Goal: Transaction & Acquisition: Purchase product/service

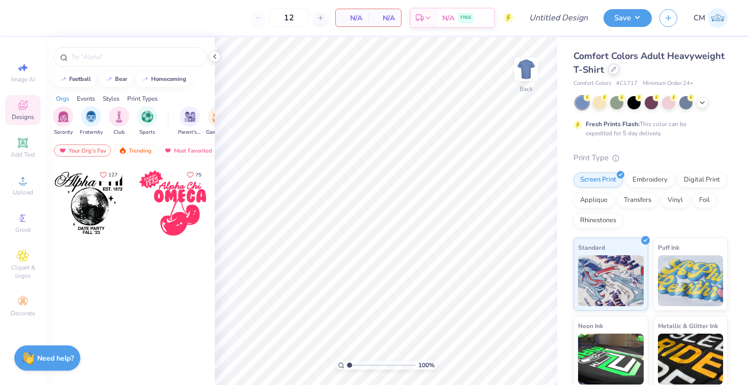
click at [611, 75] on div "Comfort Colors Adult Heavyweight T-Shirt" at bounding box center [651, 62] width 154 height 27
click at [612, 71] on icon at bounding box center [614, 69] width 4 height 4
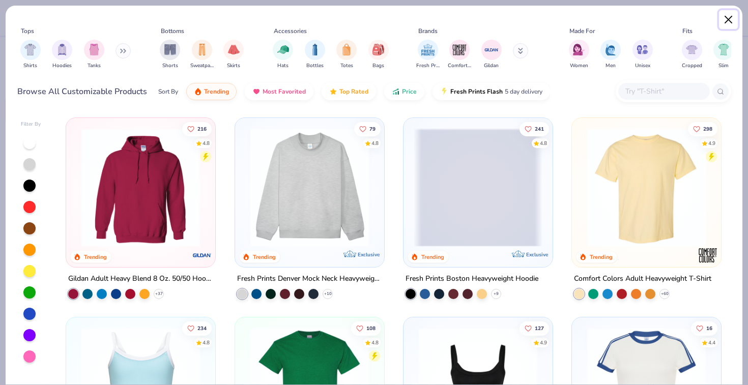
click at [730, 17] on button "Close" at bounding box center [728, 19] width 19 height 19
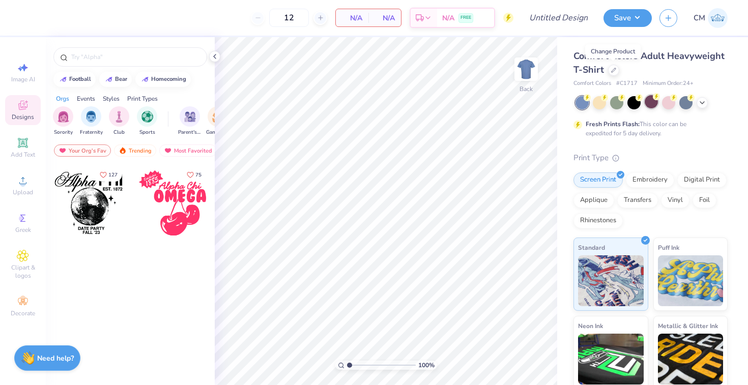
click at [658, 100] on icon at bounding box center [656, 96] width 7 height 7
click at [664, 100] on div at bounding box center [668, 101] width 13 height 13
click at [697, 104] on div at bounding box center [702, 101] width 11 height 11
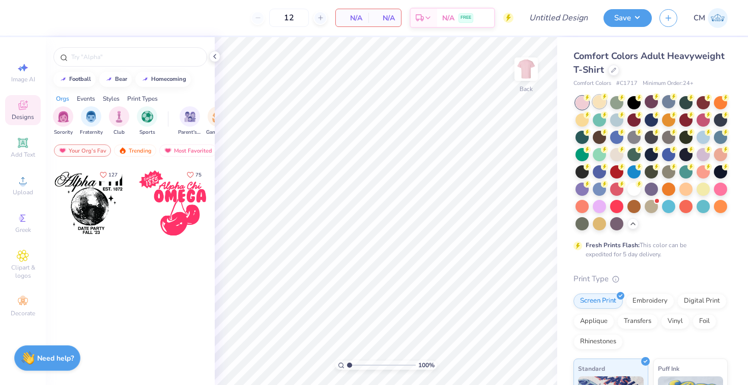
click at [600, 98] on div at bounding box center [599, 101] width 13 height 13
click at [704, 188] on div at bounding box center [703, 188] width 13 height 13
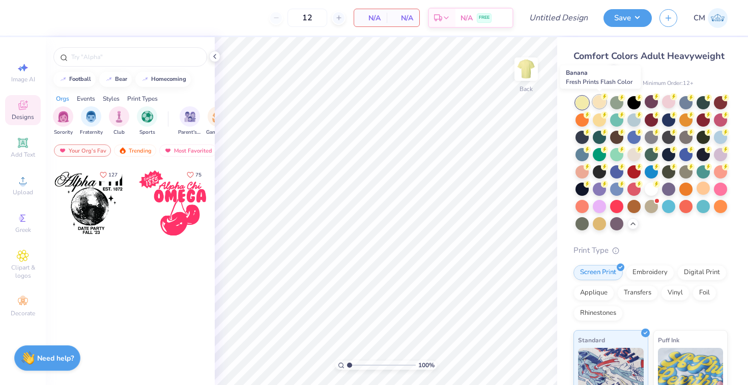
click at [598, 103] on div at bounding box center [599, 101] width 13 height 13
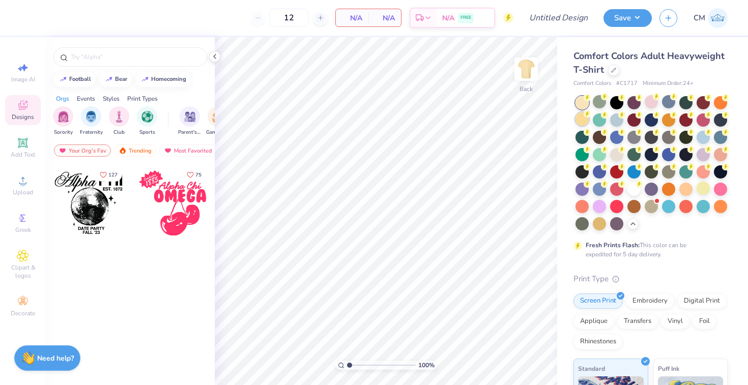
click at [582, 115] on div at bounding box center [582, 118] width 13 height 13
click at [596, 102] on div at bounding box center [599, 101] width 13 height 13
click at [615, 153] on div at bounding box center [616, 153] width 13 height 13
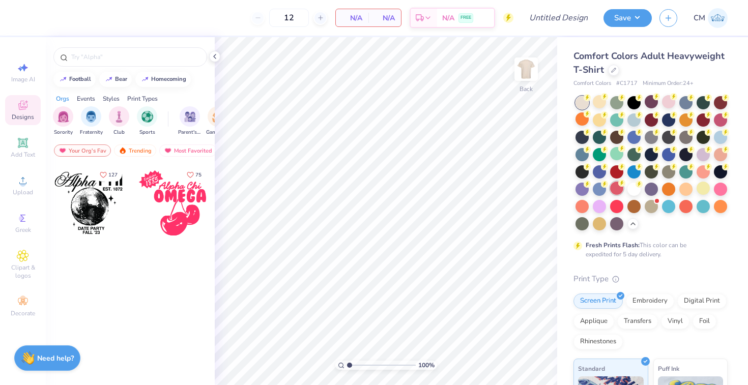
click at [616, 185] on div at bounding box center [616, 188] width 13 height 13
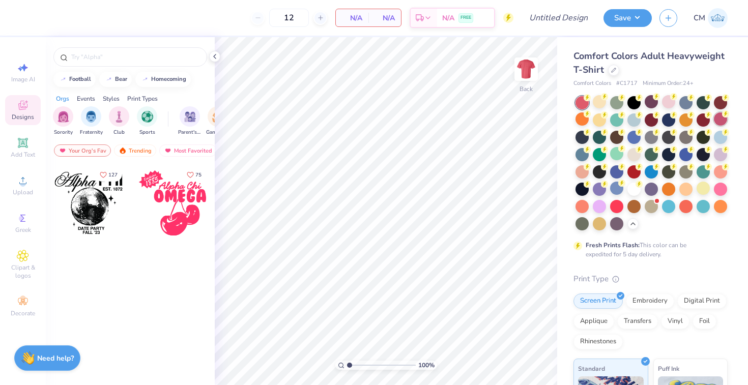
click at [720, 121] on div at bounding box center [720, 118] width 13 height 13
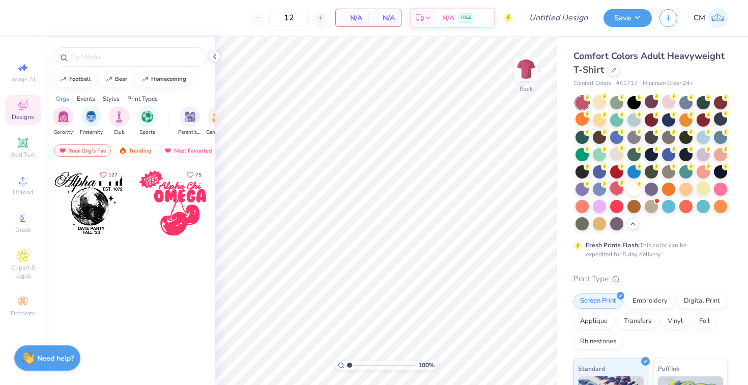
click at [619, 189] on div at bounding box center [616, 188] width 13 height 13
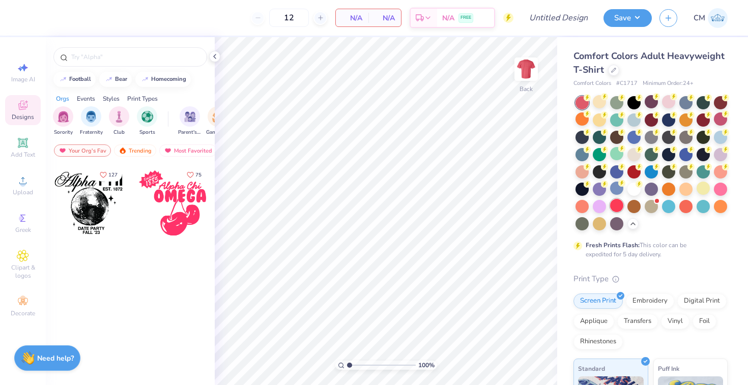
click at [615, 204] on div at bounding box center [616, 205] width 13 height 13
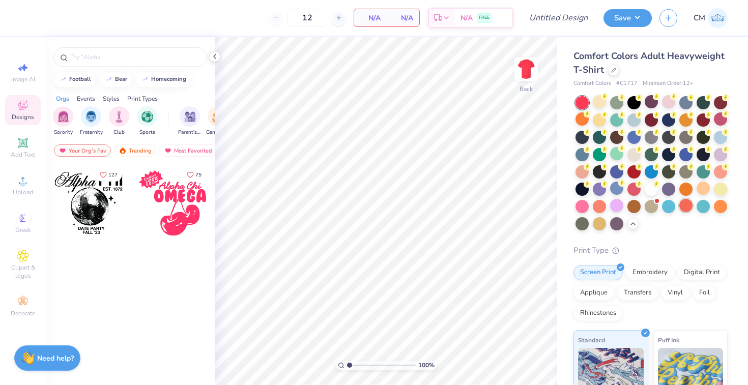
click at [682, 209] on div at bounding box center [685, 205] width 13 height 13
click at [633, 189] on div at bounding box center [634, 188] width 13 height 13
